Goal: Transaction & Acquisition: Register for event/course

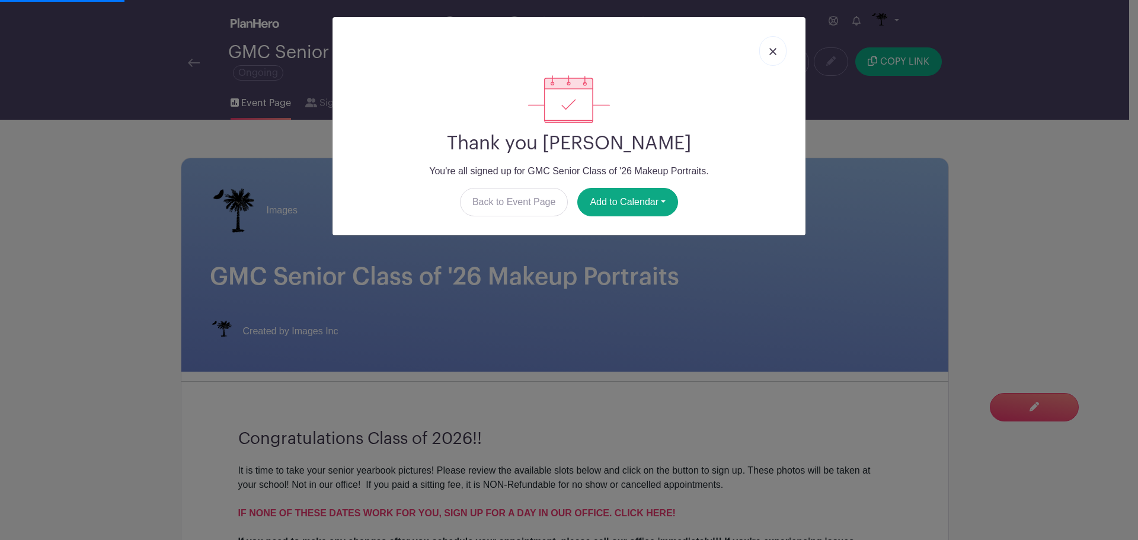
click at [772, 50] on img at bounding box center [773, 51] width 7 height 7
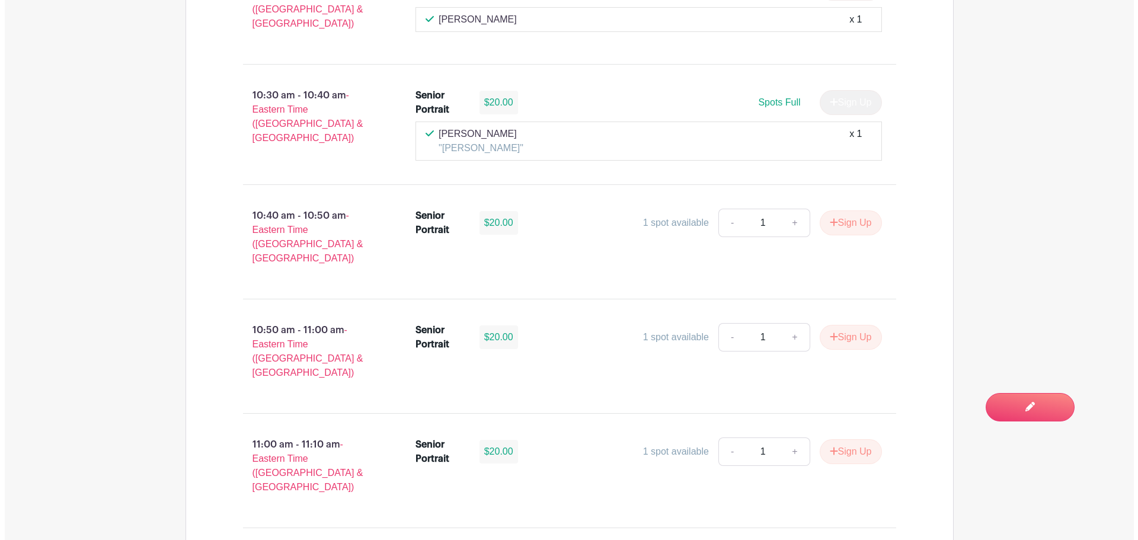
scroll to position [1601, 0]
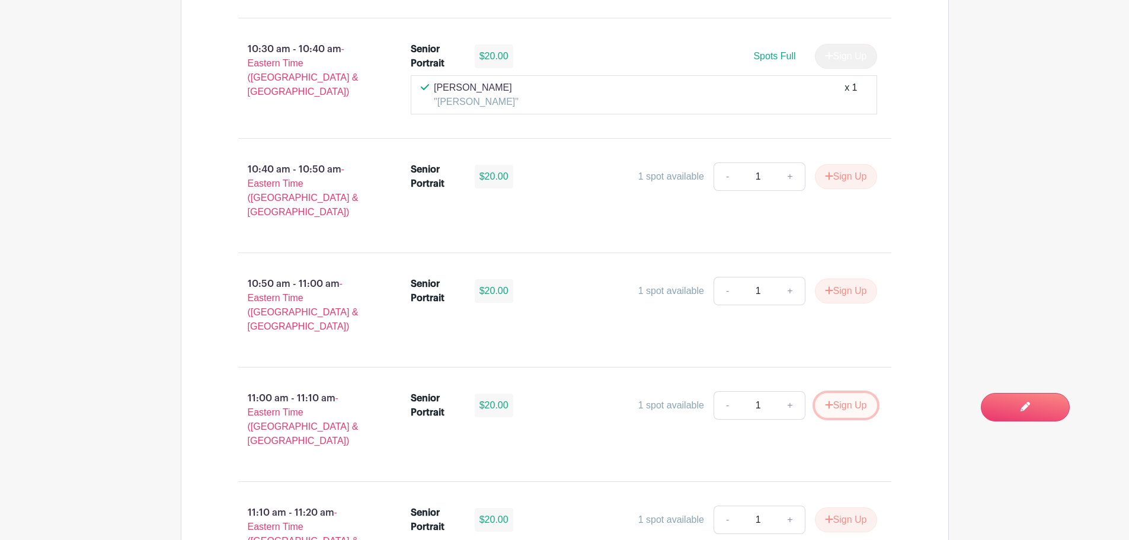
click at [862, 393] on button "Sign Up" at bounding box center [846, 405] width 62 height 25
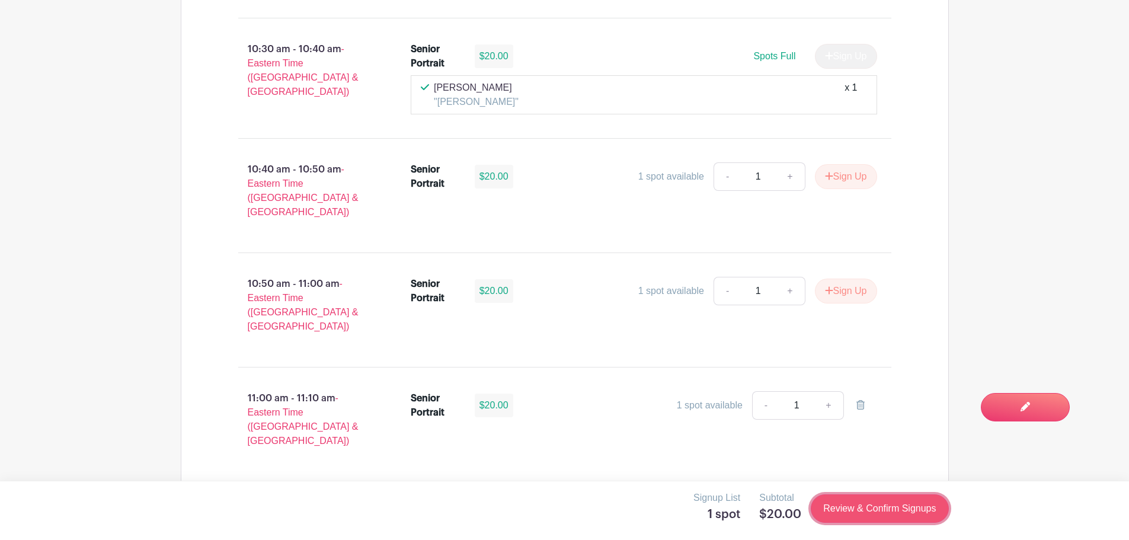
click at [882, 513] on link "Review & Confirm Signups" at bounding box center [880, 508] width 138 height 28
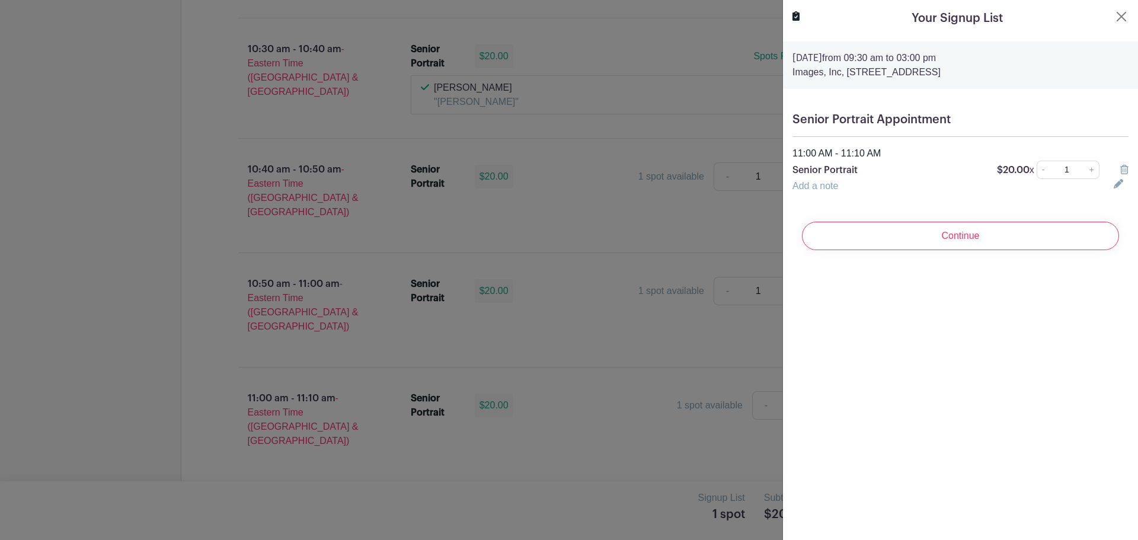
click at [826, 184] on link "Add a note" at bounding box center [816, 186] width 46 height 10
click at [846, 194] on input "text" at bounding box center [946, 193] width 307 height 28
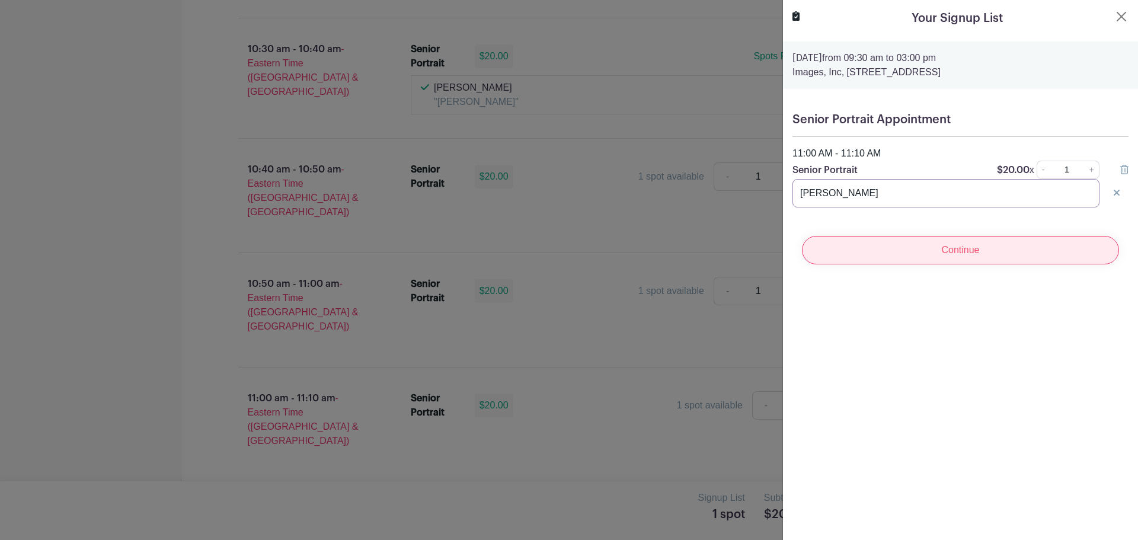
type input "[PERSON_NAME]"
click at [895, 247] on input "Continue" at bounding box center [960, 250] width 317 height 28
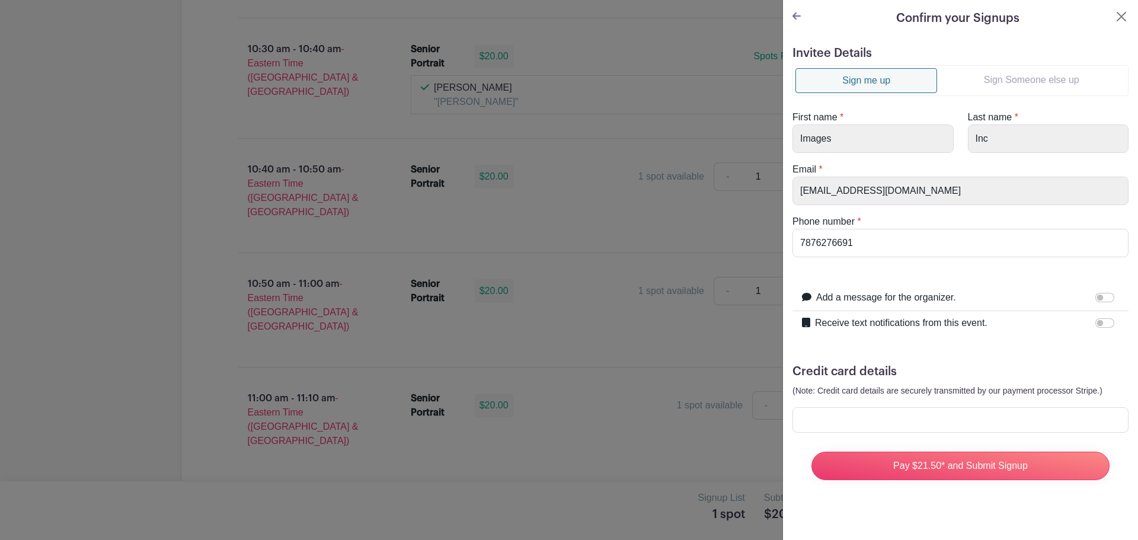
click at [1012, 82] on link "Sign Someone else up" at bounding box center [1031, 80] width 189 height 24
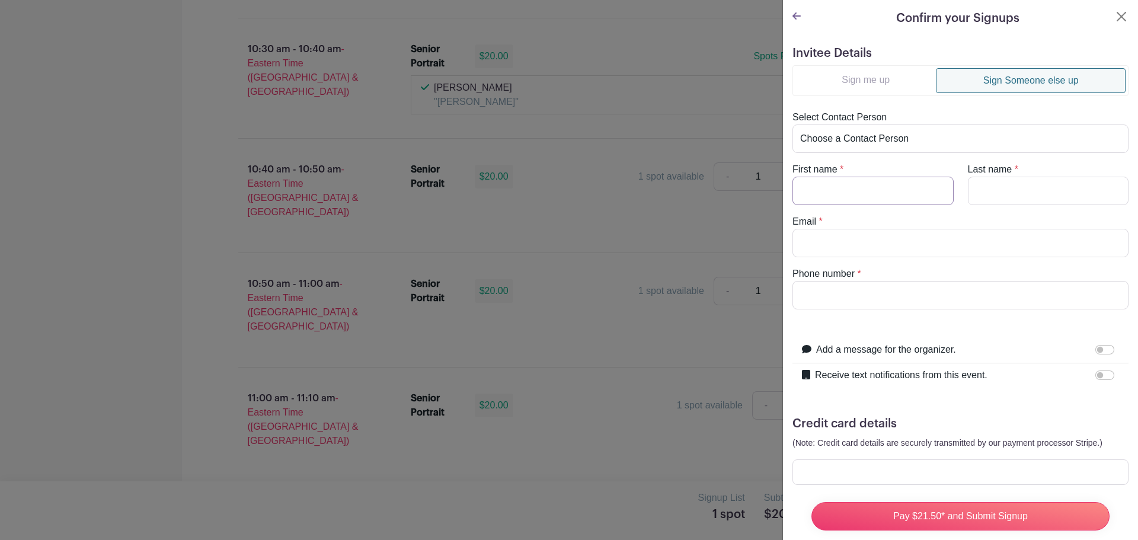
click at [905, 196] on input "First name" at bounding box center [873, 191] width 161 height 28
type input "Aiden"
type input "[PERSON_NAME]"
type input "[EMAIL_ADDRESS][DOMAIN_NAME]"
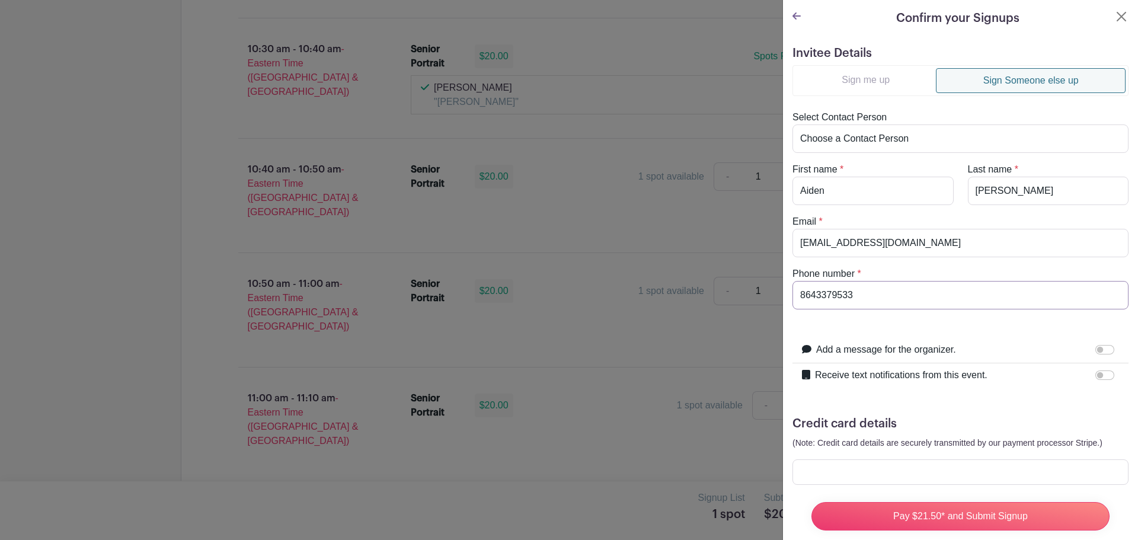
drag, startPoint x: 871, startPoint y: 288, endPoint x: 779, endPoint y: 296, distance: 92.3
type input "8643379533"
click at [1096, 374] on input "Receive text notifications from this event." at bounding box center [1105, 375] width 19 height 9
checkbox input "true"
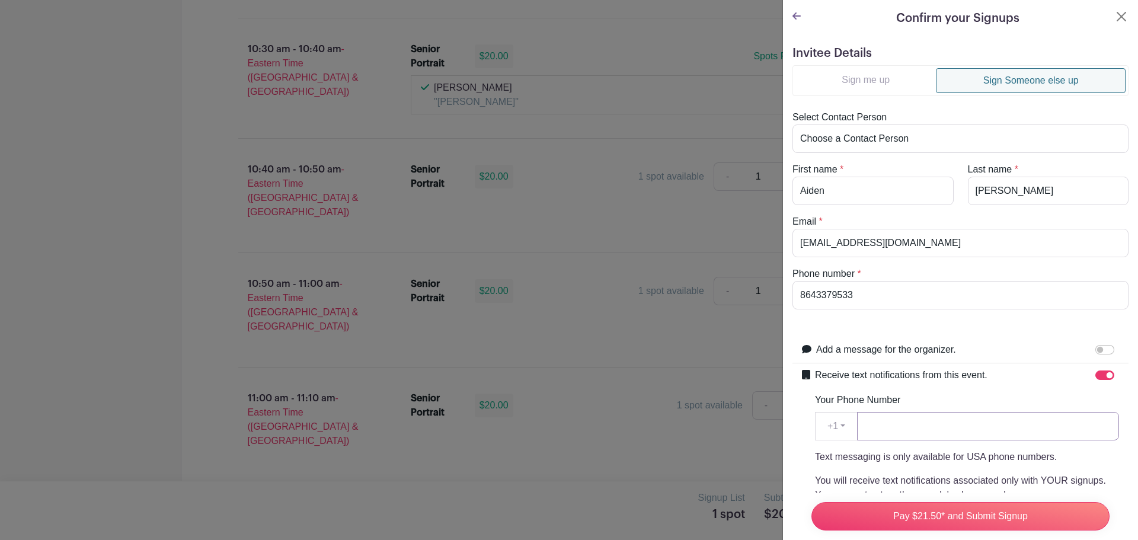
paste input "8643379533"
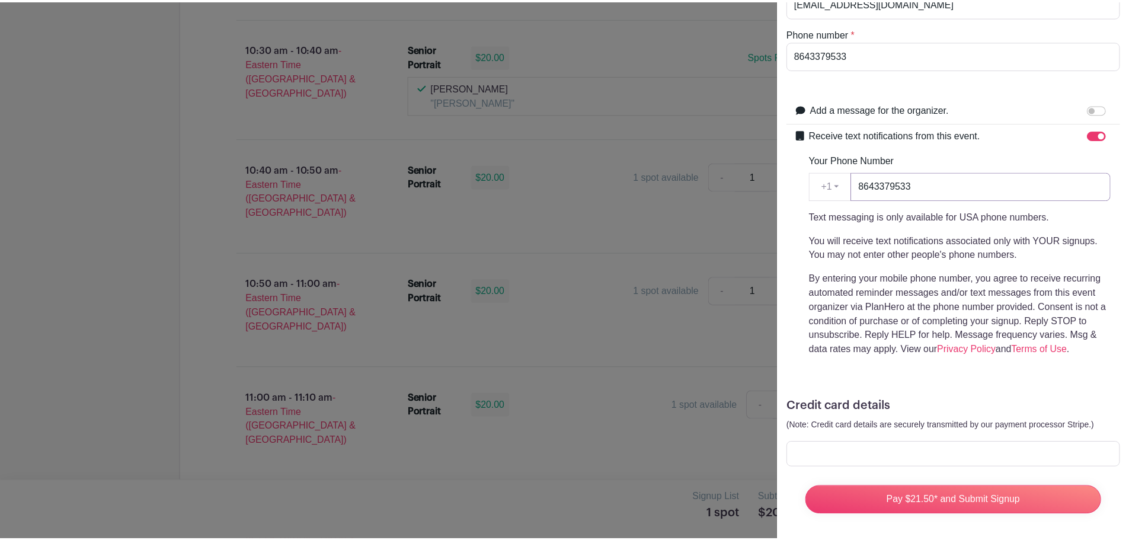
scroll to position [253, 0]
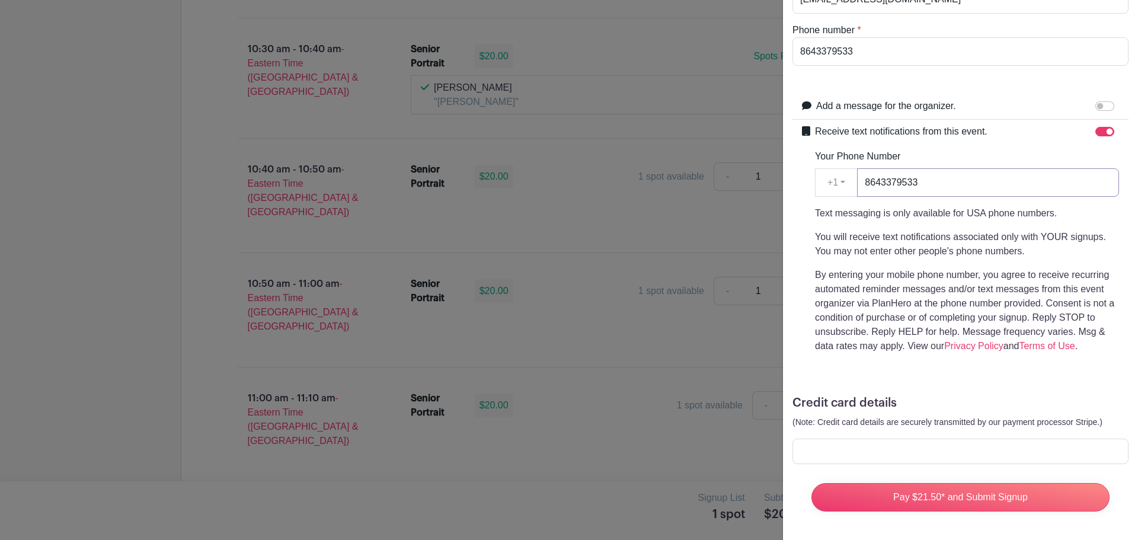
type input "8643379533"
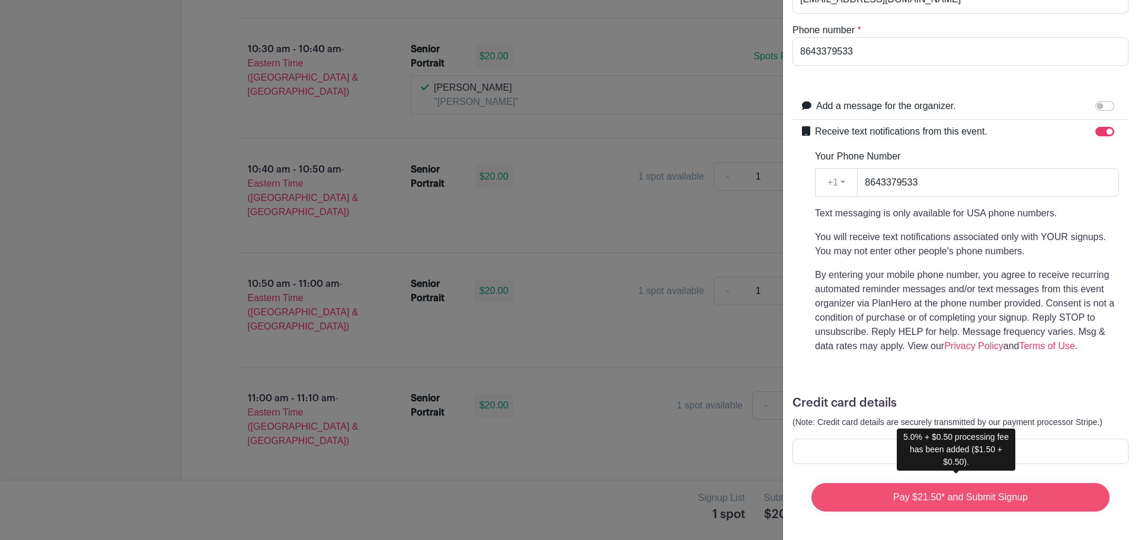
click at [962, 484] on input "Pay $21.50* and Submit Signup" at bounding box center [961, 497] width 298 height 28
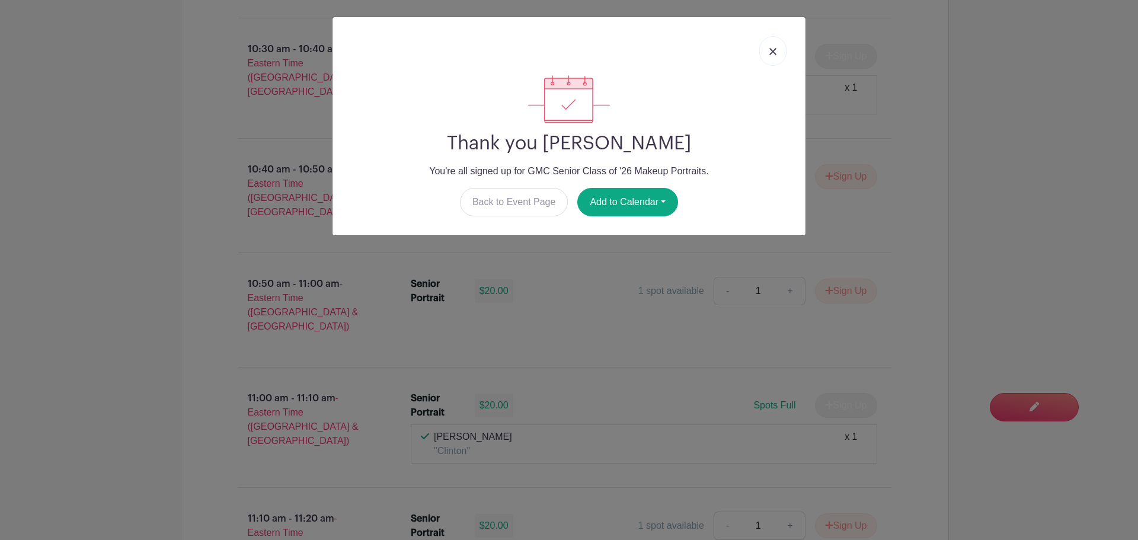
click at [772, 53] on img at bounding box center [773, 51] width 7 height 7
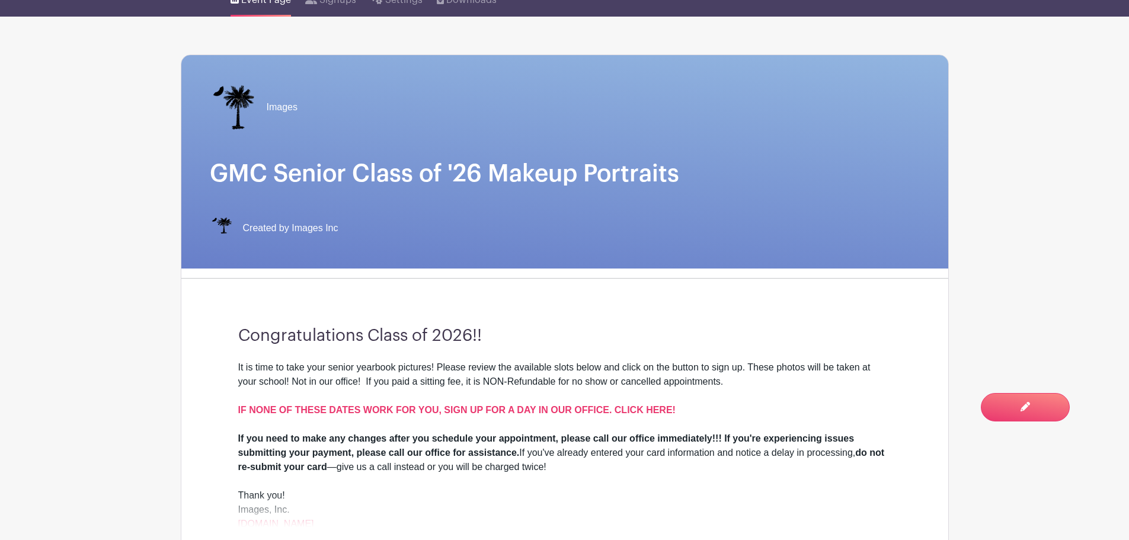
scroll to position [0, 0]
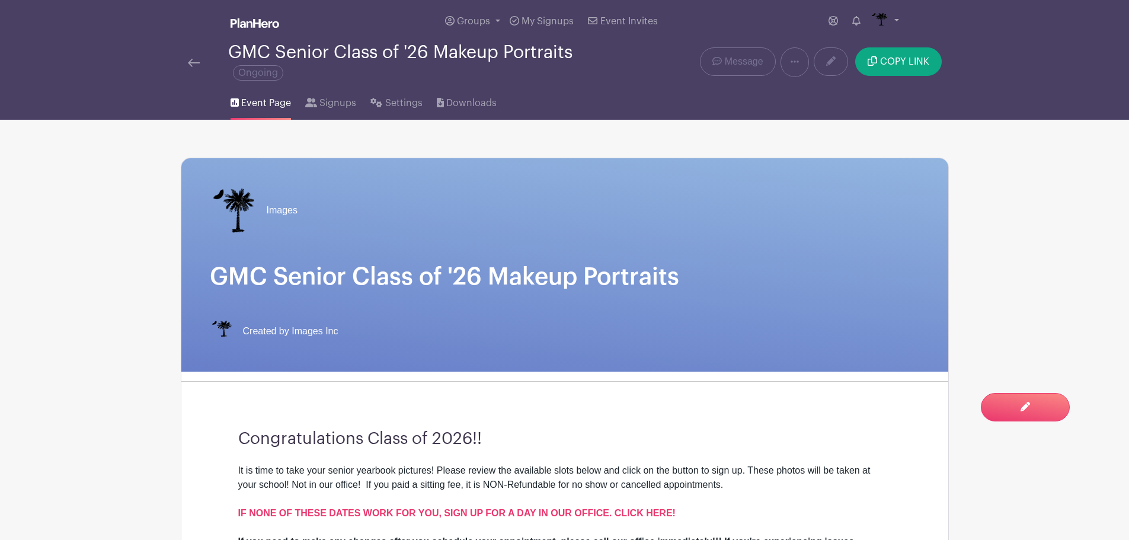
click at [193, 67] on link at bounding box center [194, 62] width 12 height 14
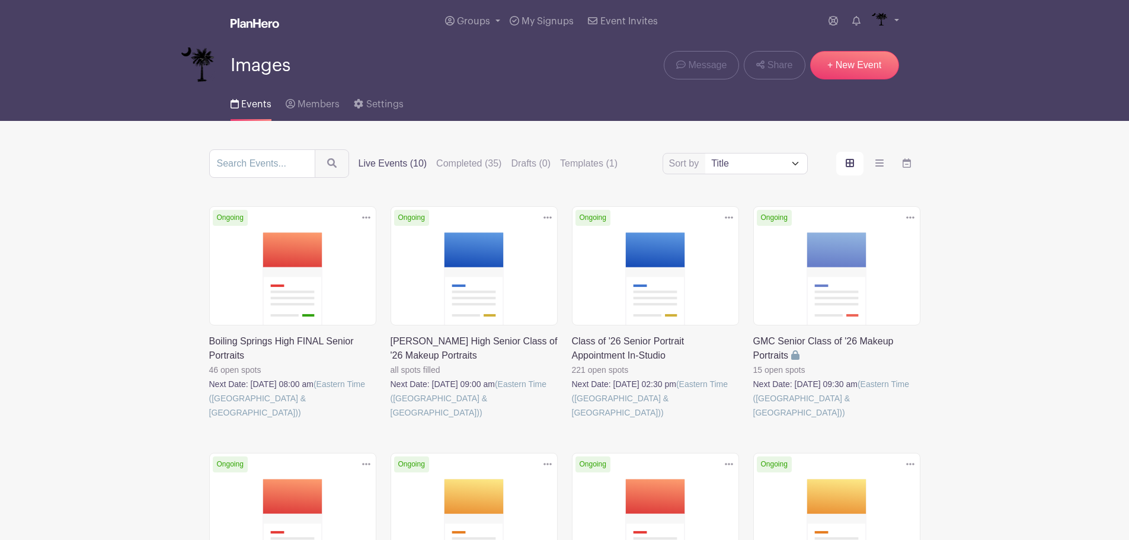
click at [754, 420] on link at bounding box center [754, 420] width 0 height 0
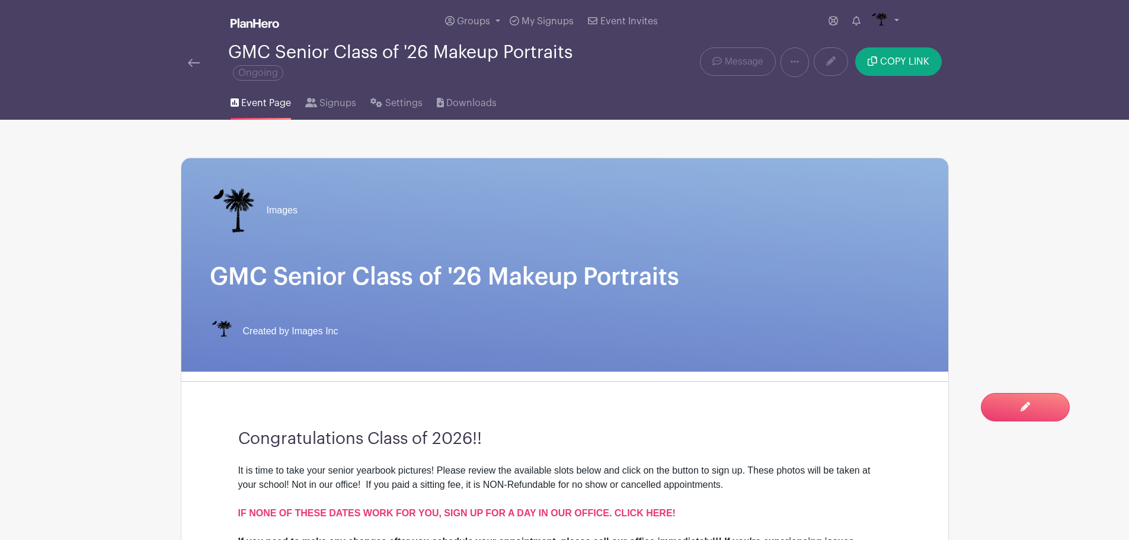
click at [194, 66] on img at bounding box center [194, 63] width 12 height 8
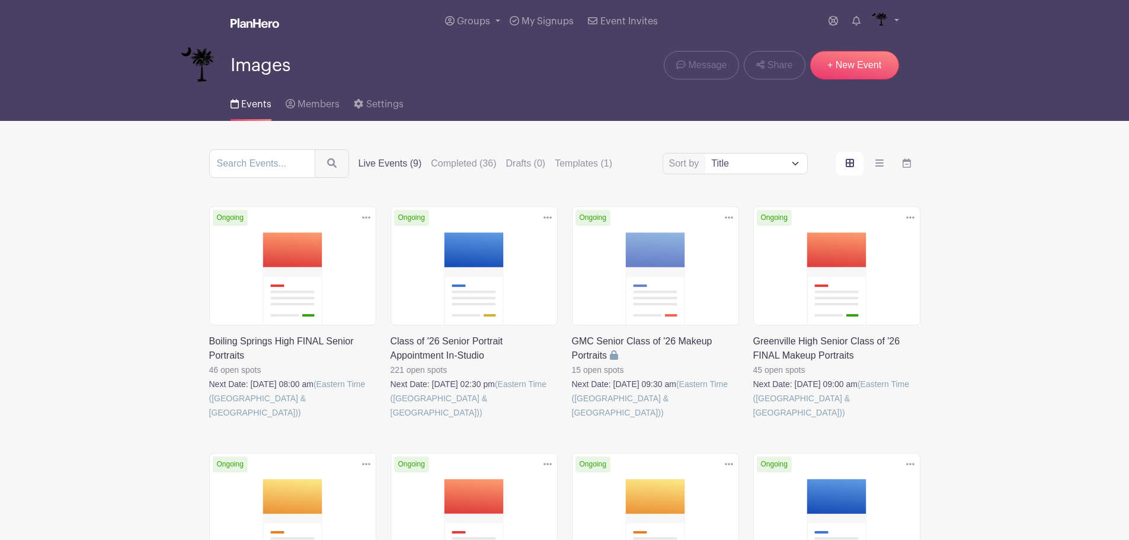
click at [572, 420] on link at bounding box center [572, 420] width 0 height 0
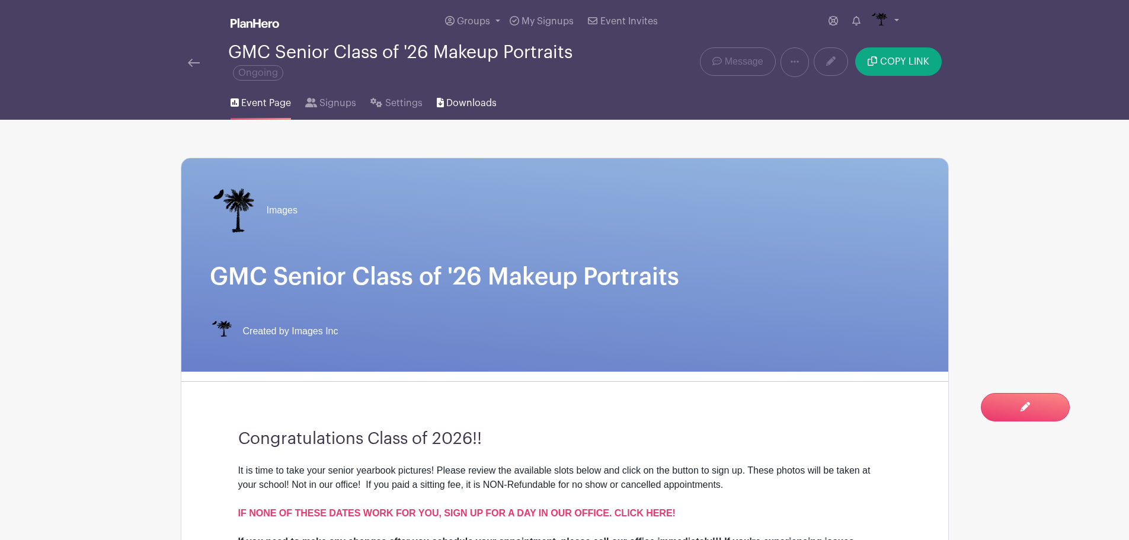
click at [464, 107] on span "Downloads" at bounding box center [471, 103] width 50 height 14
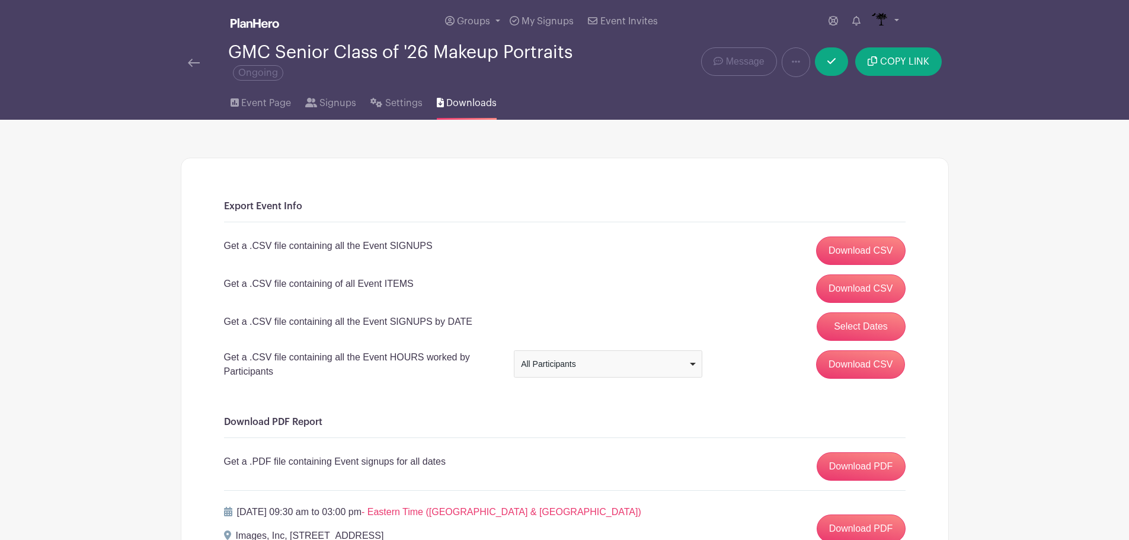
scroll to position [119, 0]
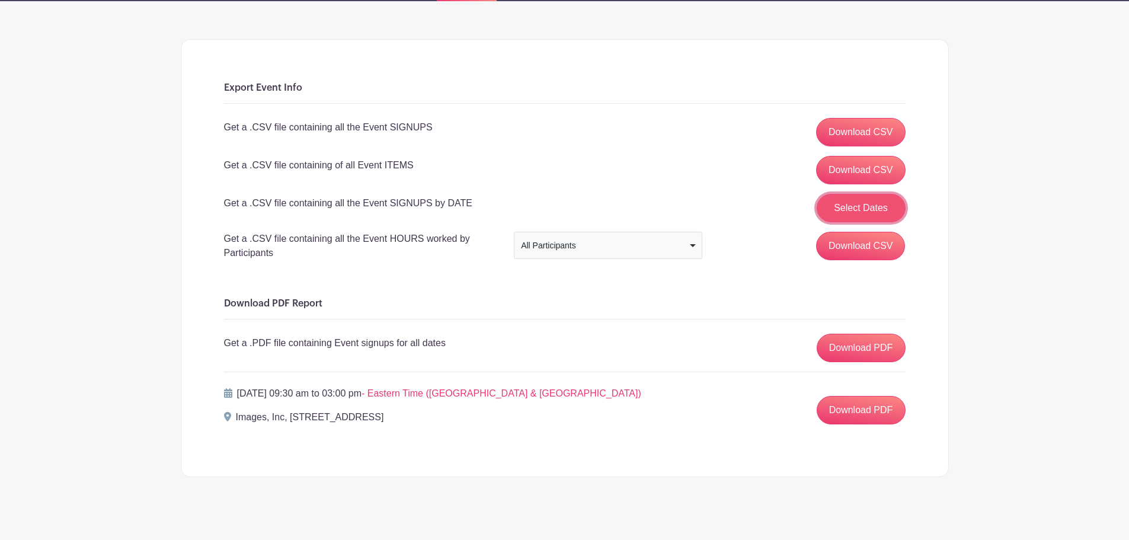
click at [866, 211] on button "Select Dates" at bounding box center [861, 208] width 89 height 28
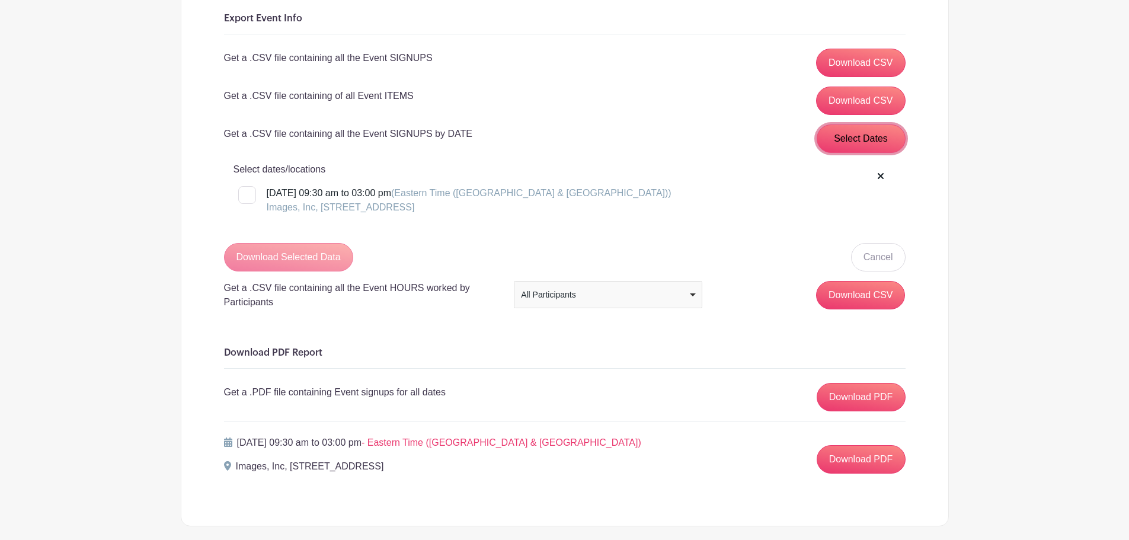
scroll to position [248, 0]
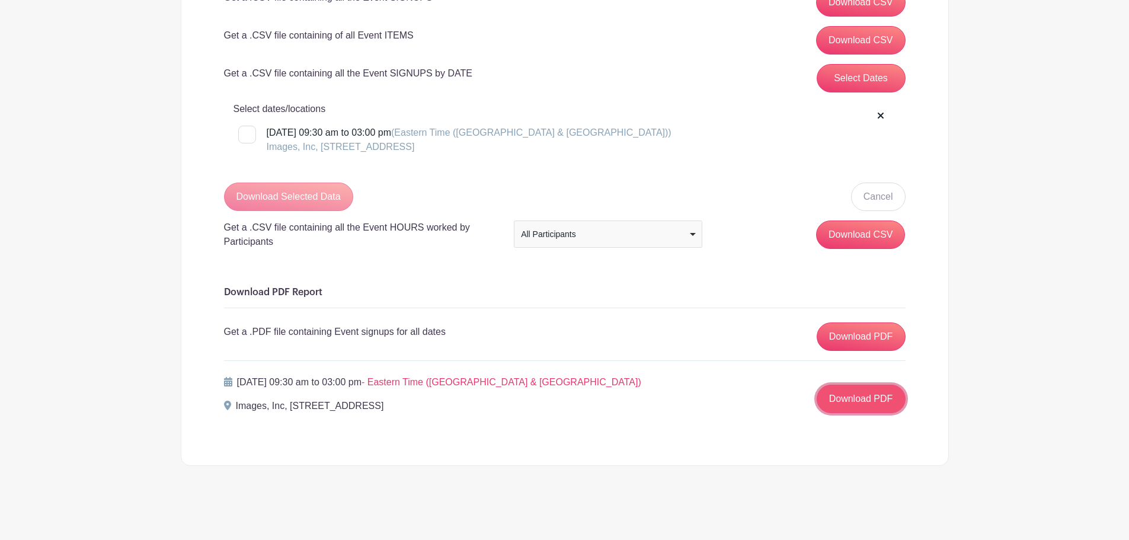
click at [857, 400] on link "Download PDF" at bounding box center [861, 399] width 89 height 28
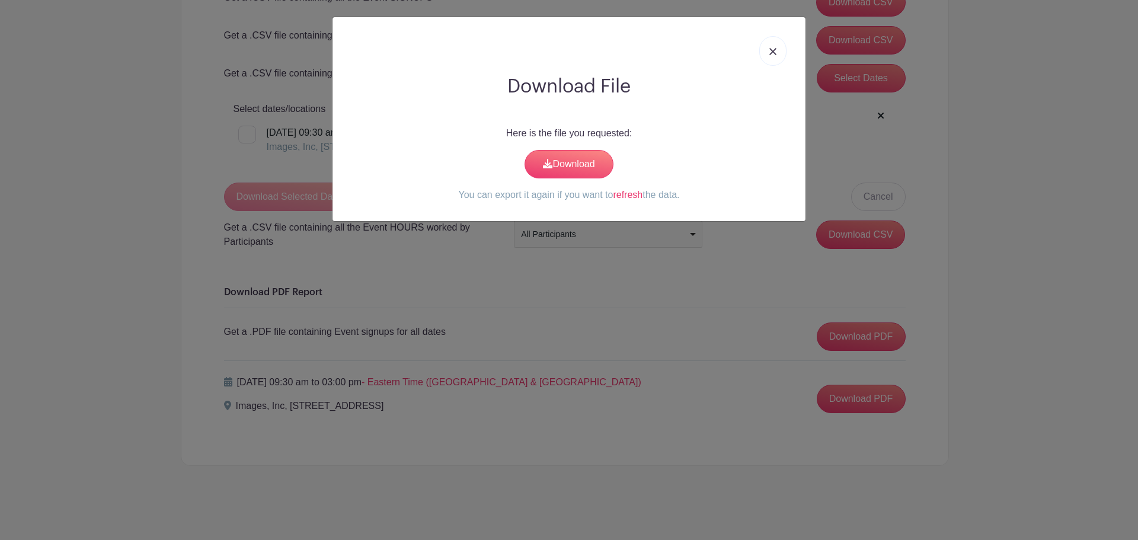
click at [782, 50] on link at bounding box center [772, 51] width 27 height 30
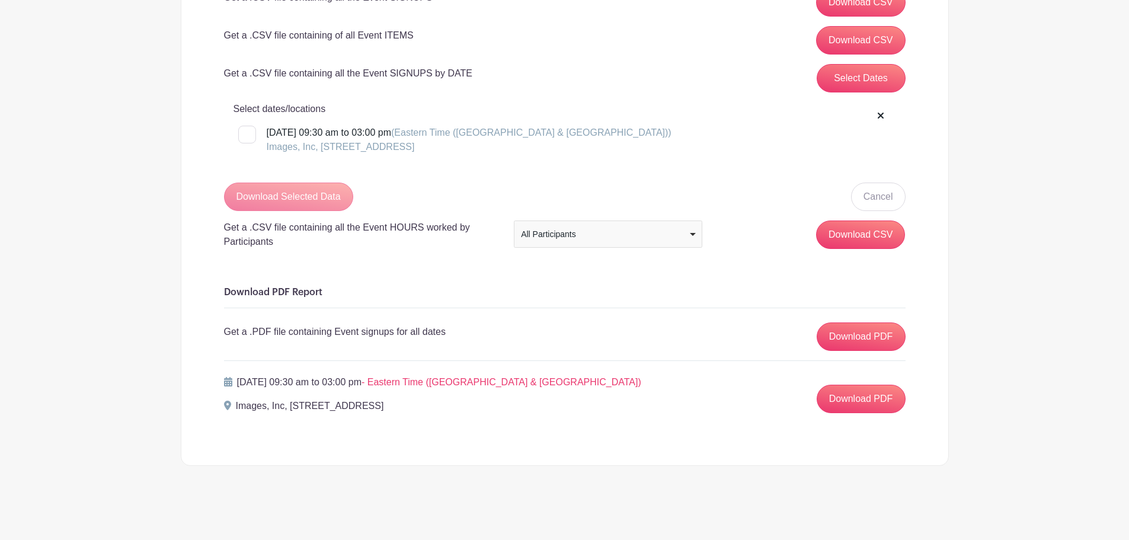
click at [245, 132] on input "[DATE] 09:30 am to 03:00 pm (Eastern Time ([GEOGRAPHIC_DATA] & [GEOGRAPHIC_DATA…" at bounding box center [242, 130] width 8 height 8
checkbox input "true"
click at [274, 196] on input "Download Selected Data" at bounding box center [288, 197] width 129 height 28
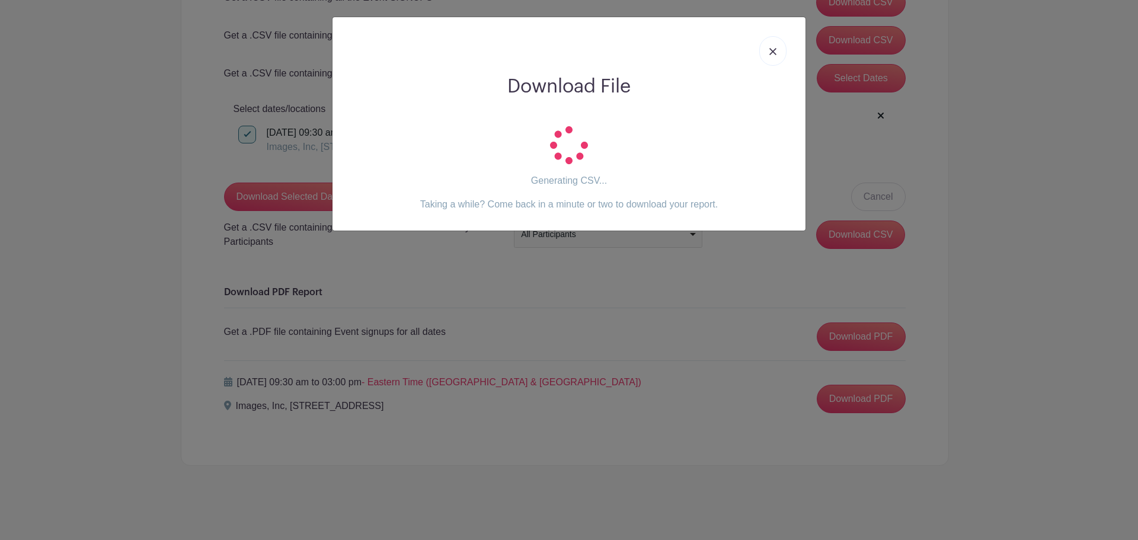
click at [774, 55] on link at bounding box center [772, 51] width 27 height 30
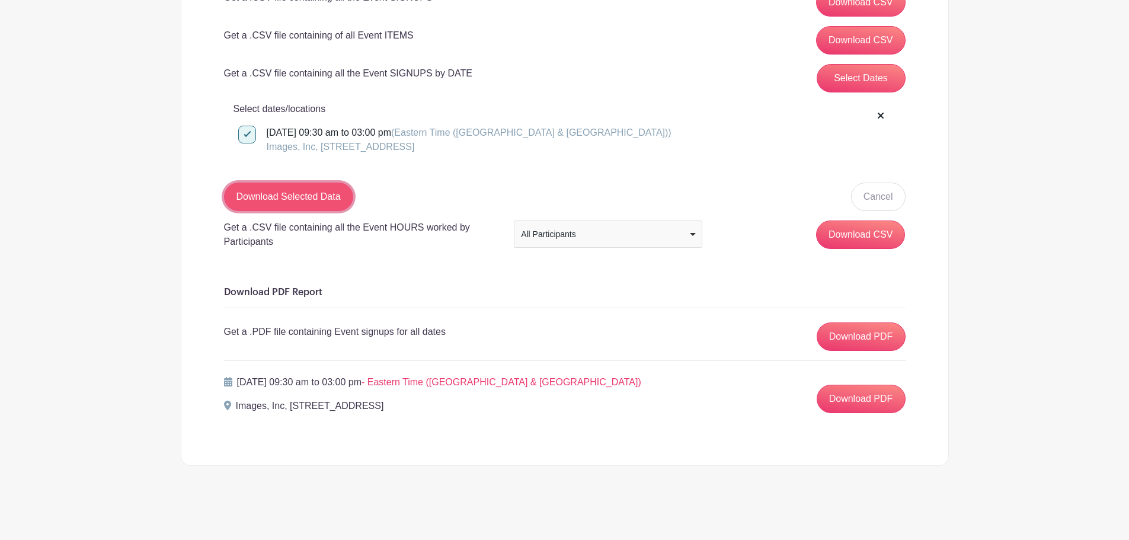
click at [297, 201] on input "Download Selected Data" at bounding box center [288, 197] width 129 height 28
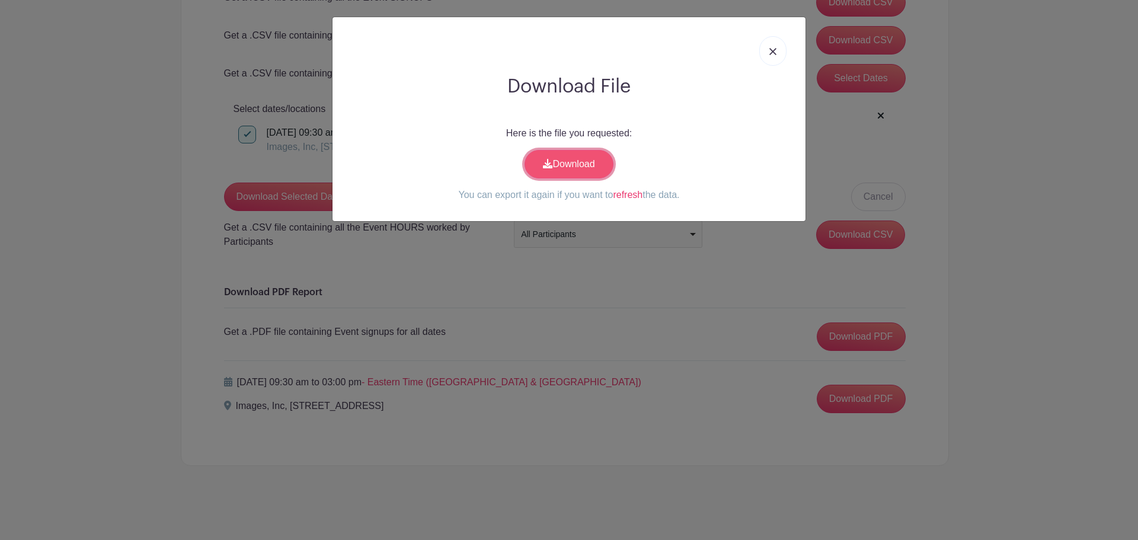
click at [563, 171] on link "Download" at bounding box center [569, 164] width 89 height 28
click at [776, 49] on img at bounding box center [773, 51] width 7 height 7
